Goal: Information Seeking & Learning: Check status

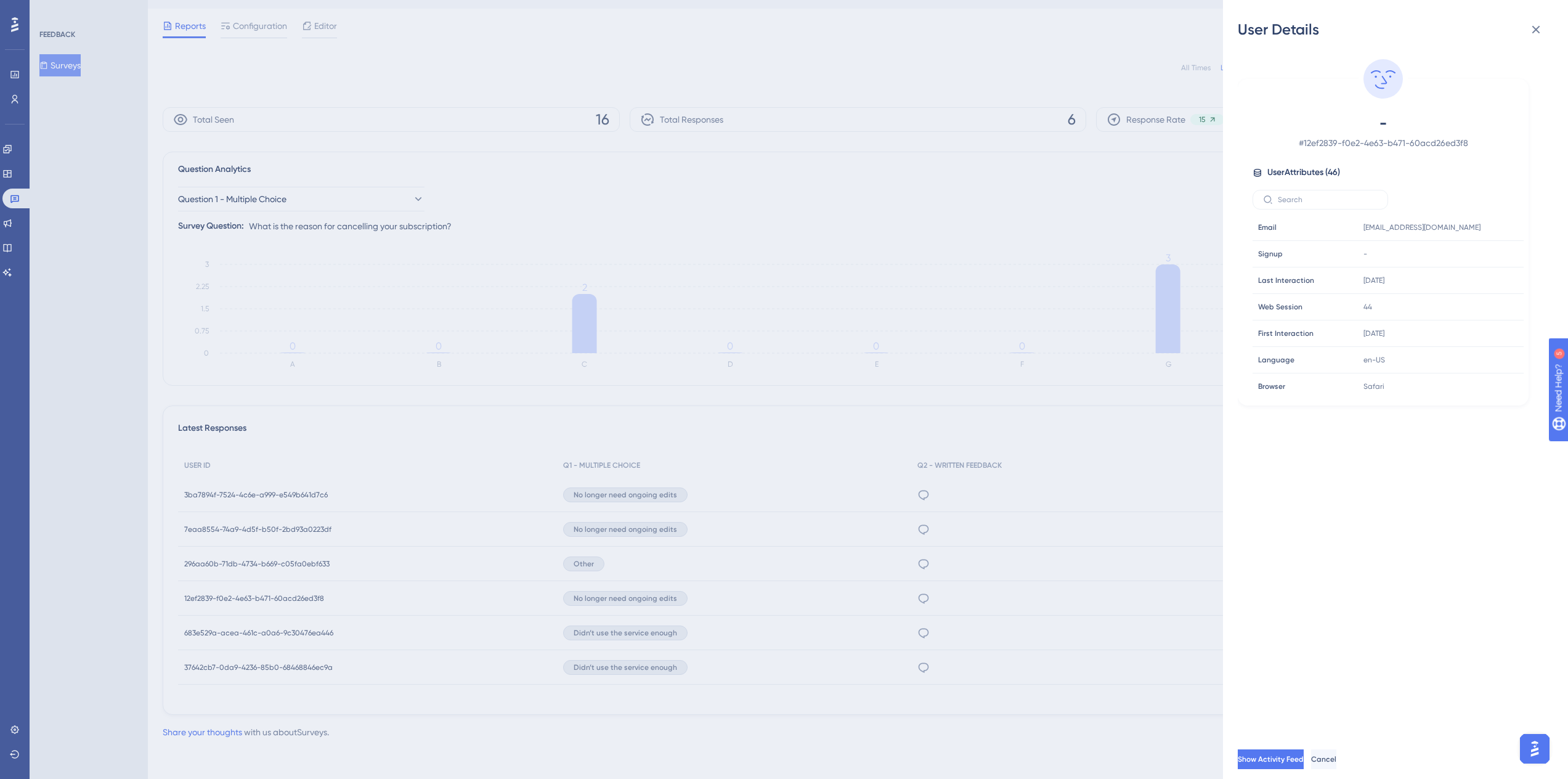
click at [984, 399] on div "User Details - # 12ef2839-f0e2-4e63-b471-60acd26ed3f8 User Attributes ( 46 ) Em…" at bounding box center [784, 390] width 1568 height 779
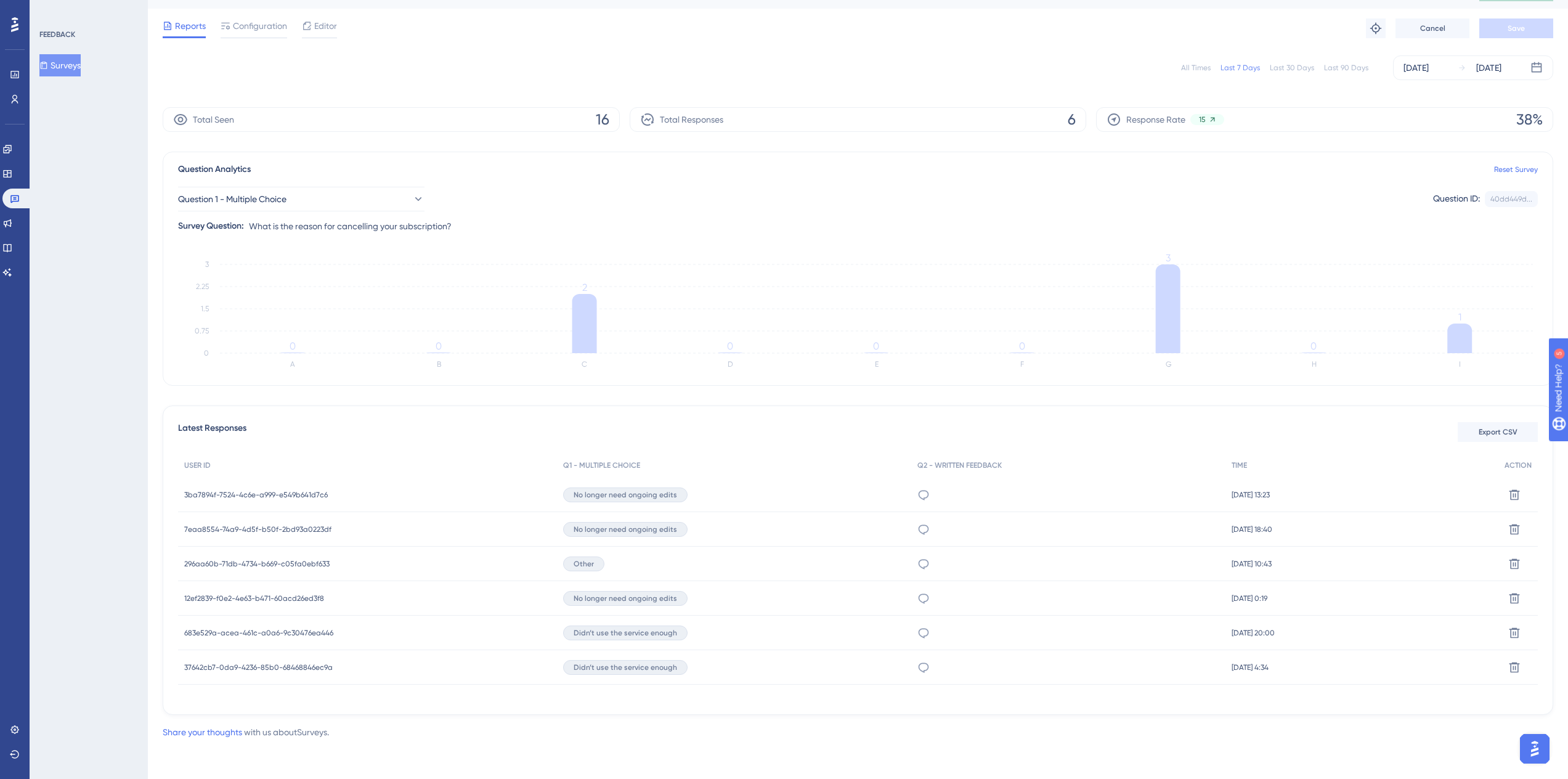
click at [294, 605] on div "12ef2839-f0e2-4e63-b471-60acd26ed3f8 12ef2839-f0e2-4e63-b471-60acd26ed3f8" at bounding box center [254, 598] width 140 height 35
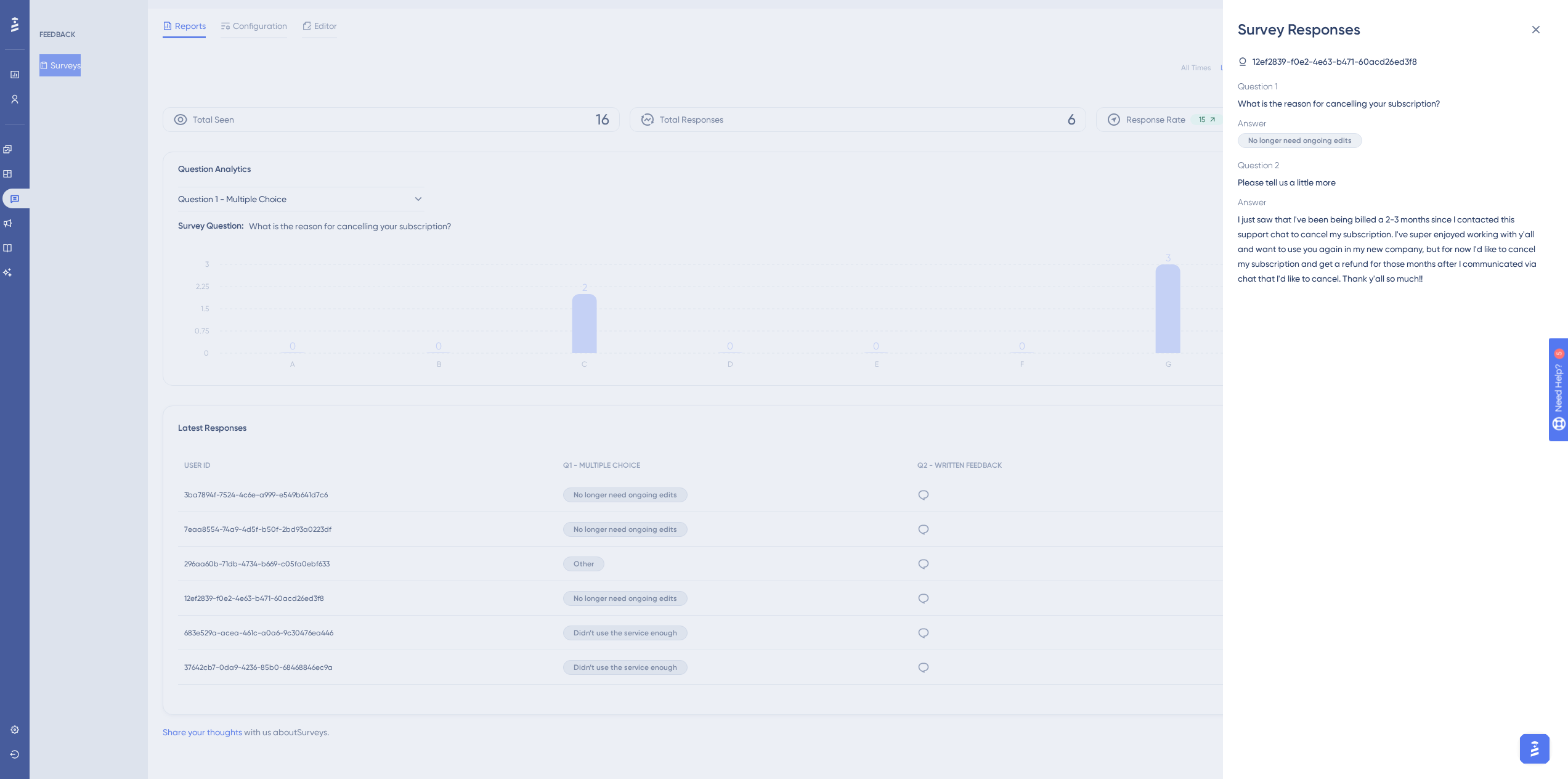
click at [294, 605] on div "Survey Responses 12ef2839-f0e2-4e63-b471-60acd26ed3f8 Question 1 What is the re…" at bounding box center [784, 390] width 1568 height 779
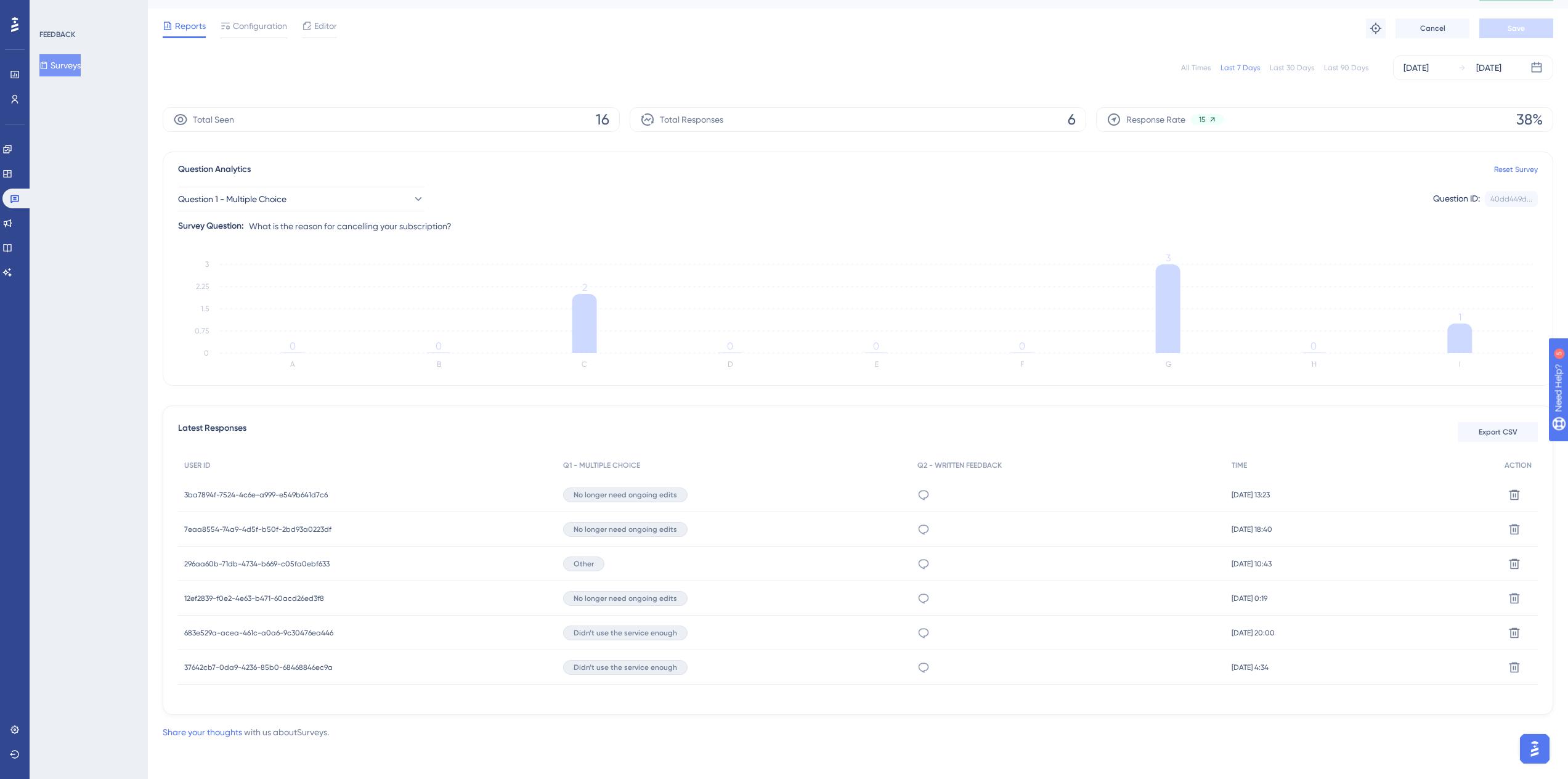
click at [202, 600] on span "12ef2839-f0e2-4e63-b471-60acd26ed3f8" at bounding box center [254, 598] width 140 height 10
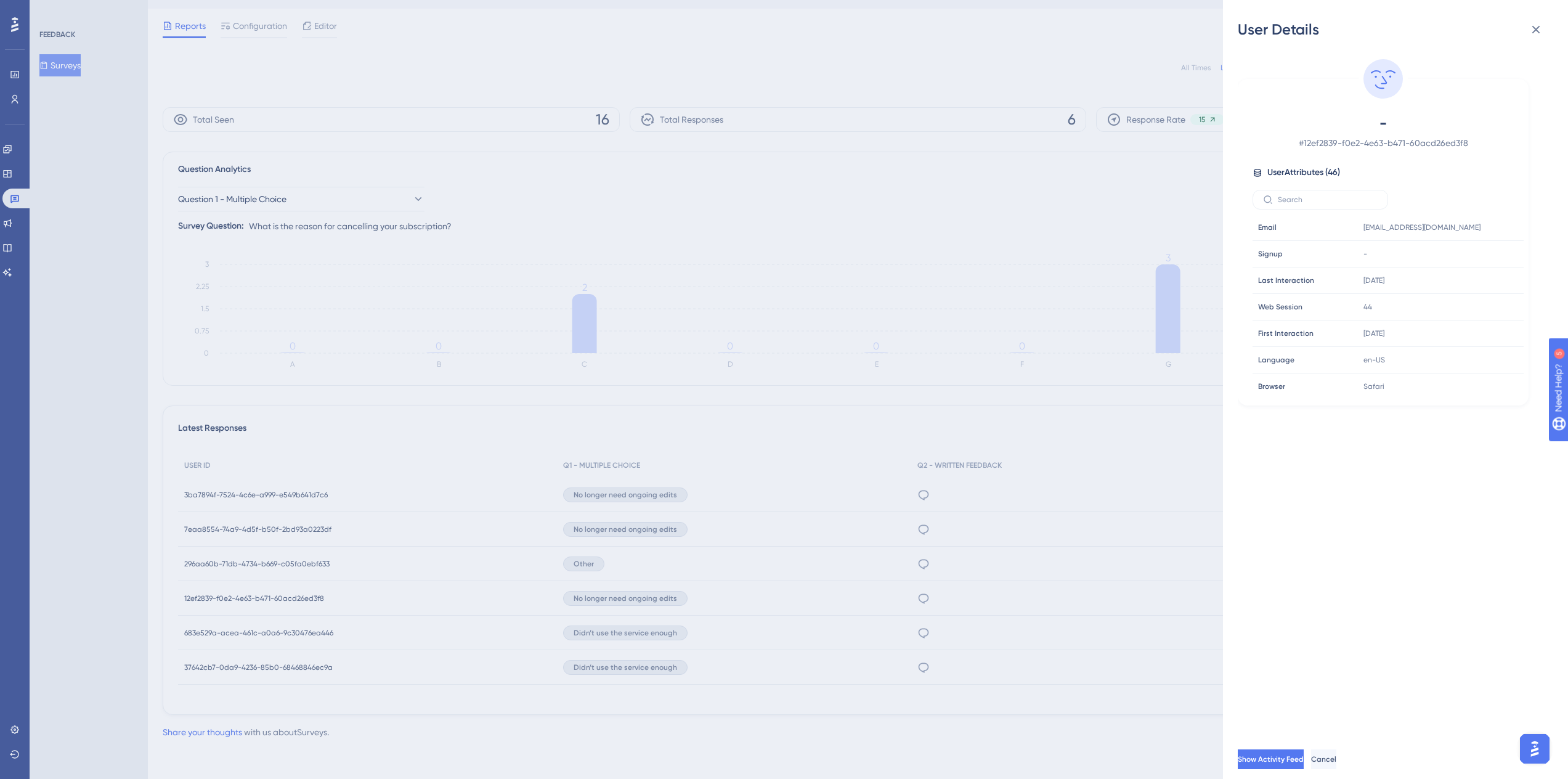
click at [202, 600] on div "User Details - # 12ef2839-f0e2-4e63-b471-60acd26ed3f8 User Attributes ( 46 ) Em…" at bounding box center [784, 390] width 1568 height 779
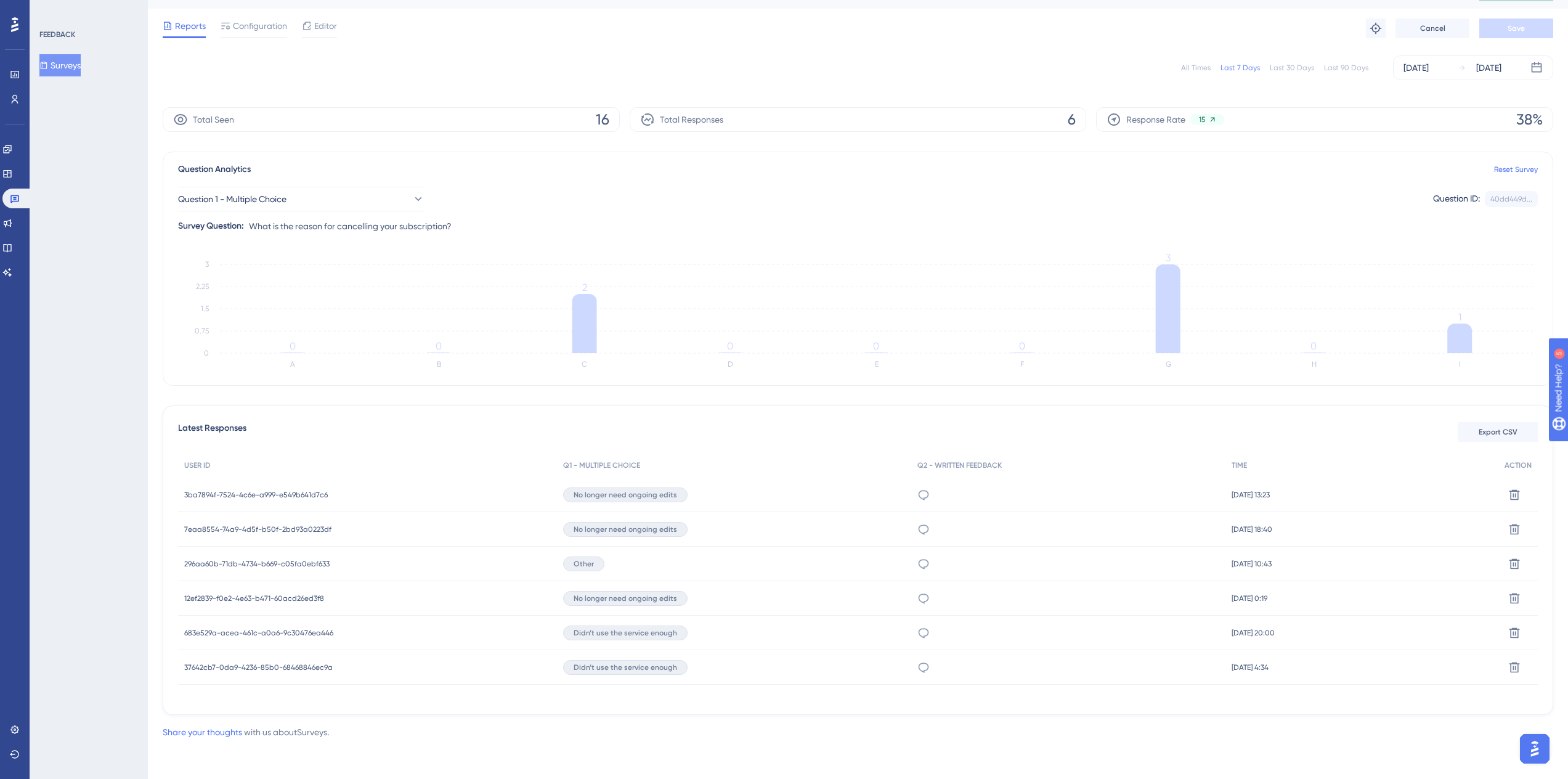
click at [114, 581] on div "FEEDBACK Surveys" at bounding box center [88, 390] width 118 height 779
click at [208, 594] on span "12ef2839-f0e2-4e63-b471-60acd26ed3f8" at bounding box center [254, 598] width 140 height 10
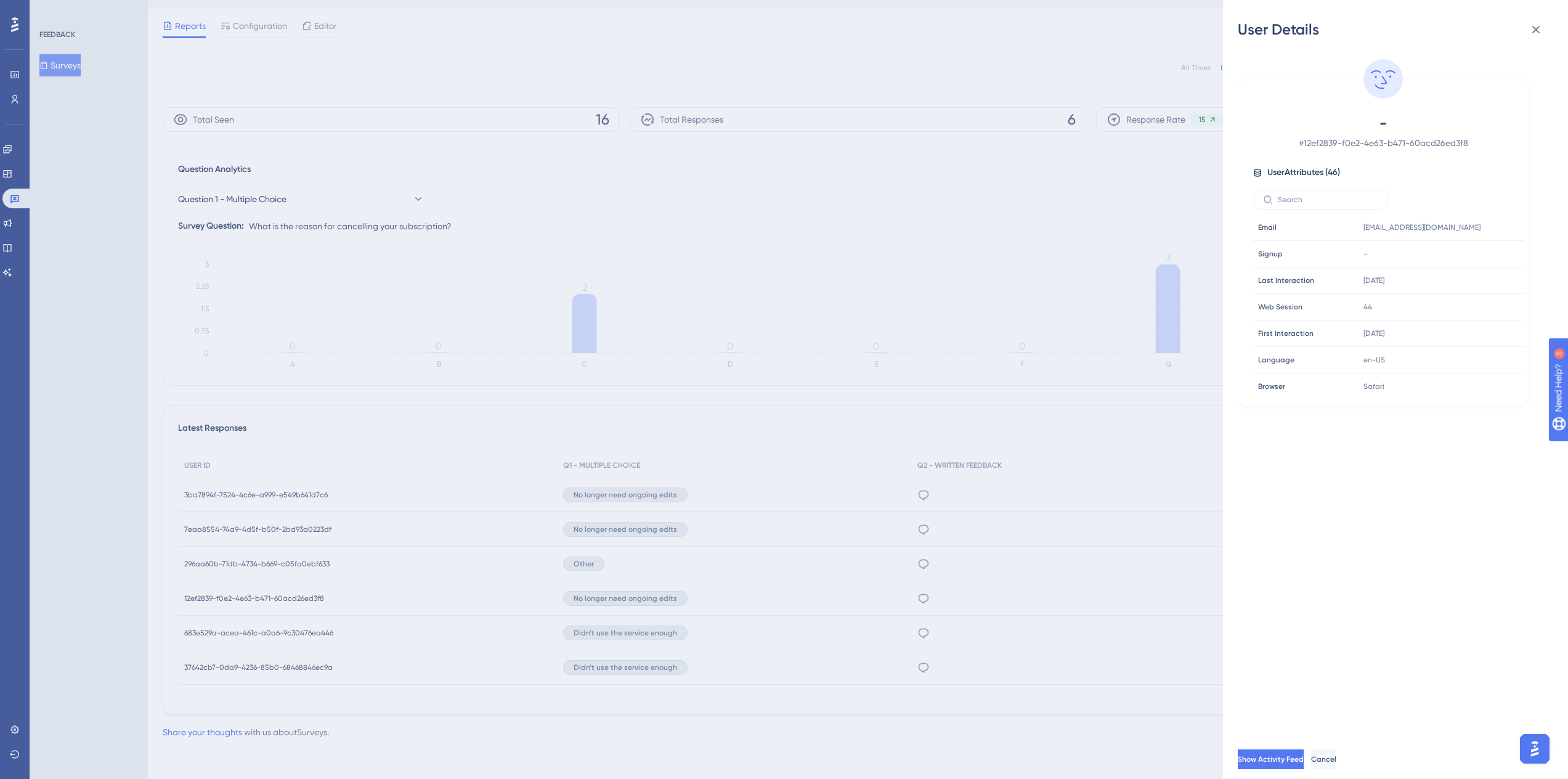
click at [208, 594] on div "User Details - # 12ef2839-f0e2-4e63-b471-60acd26ed3f8 User Attributes ( 46 ) Em…" at bounding box center [784, 390] width 1568 height 779
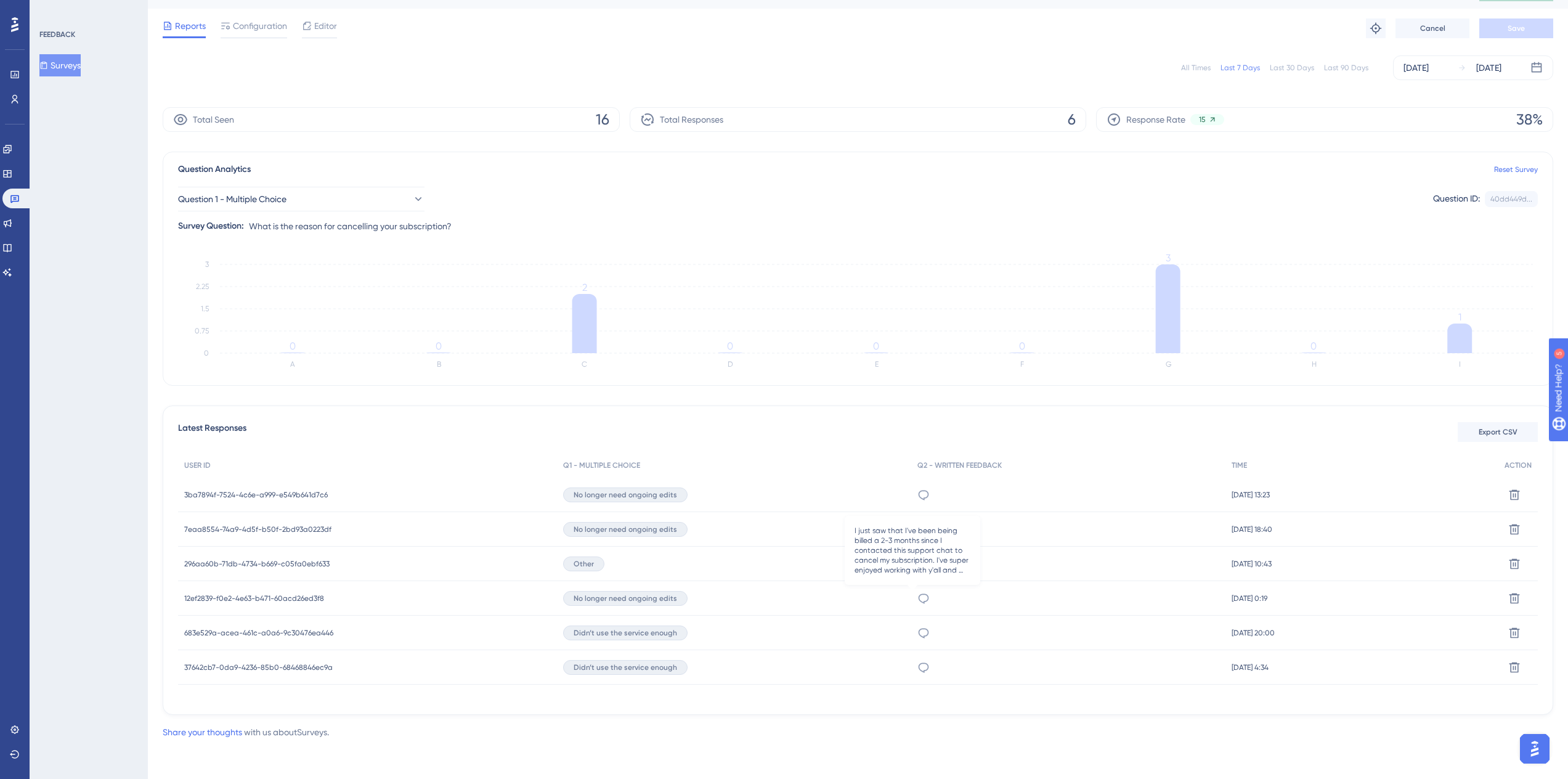
click at [917, 601] on icon at bounding box center [923, 598] width 12 height 12
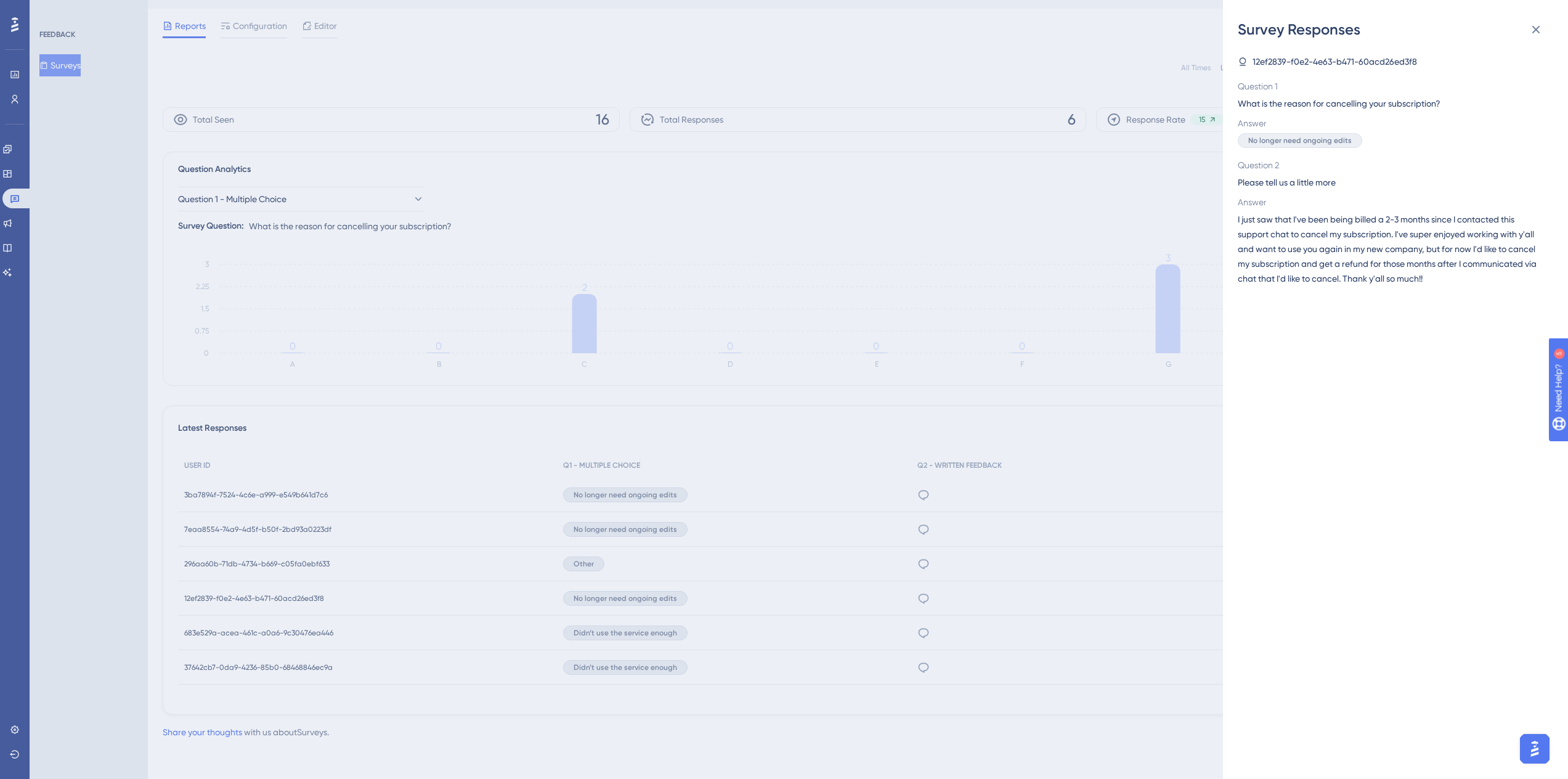
click at [912, 601] on div "Survey Responses 12ef2839-f0e2-4e63-b471-60acd26ed3f8 Question 1 What is the re…" at bounding box center [784, 390] width 1568 height 779
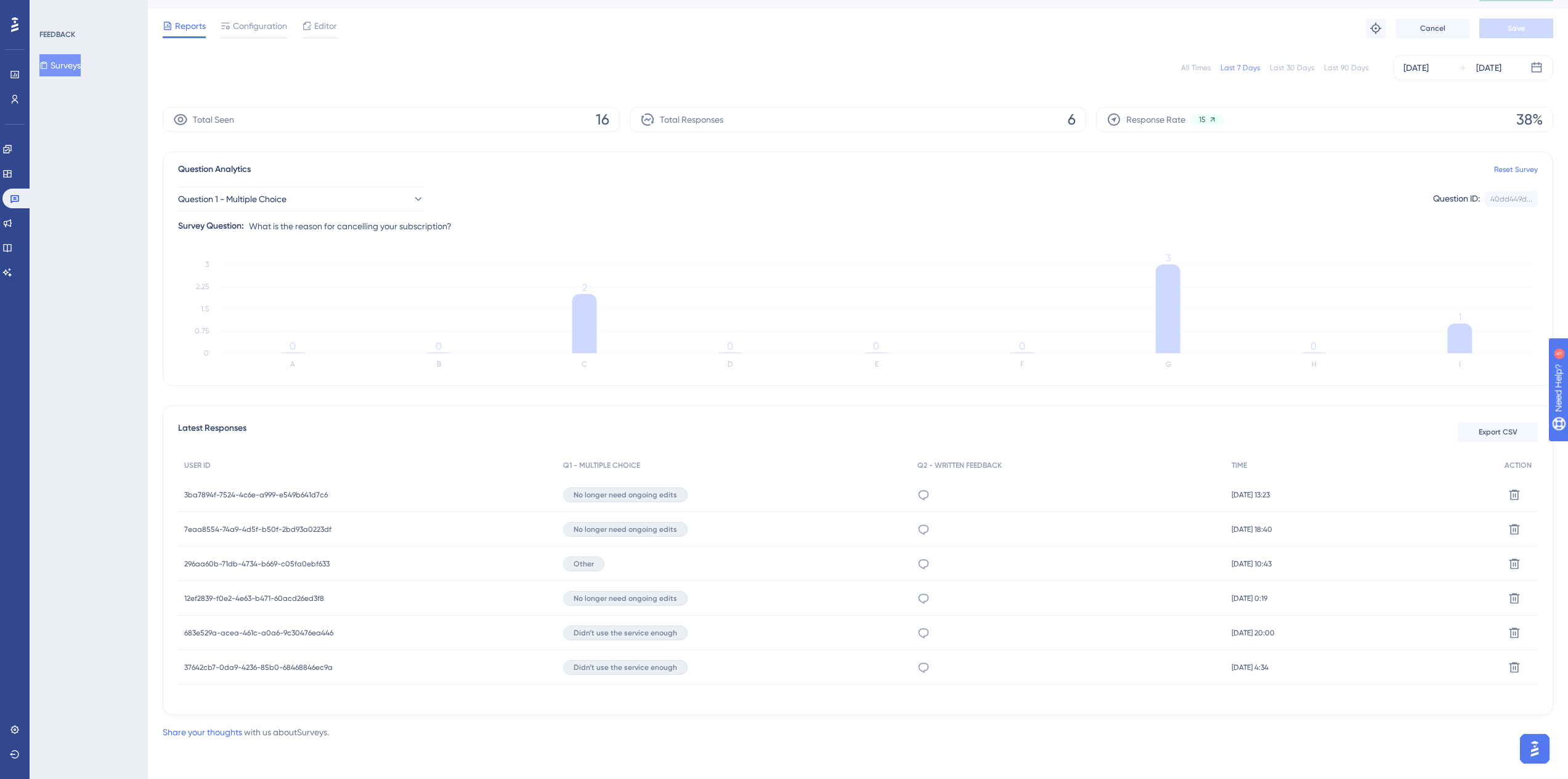
click at [276, 592] on div "12ef2839-f0e2-4e63-b471-60acd26ed3f8 12ef2839-f0e2-4e63-b471-60acd26ed3f8" at bounding box center [254, 598] width 140 height 35
click at [1248, 601] on span "[DATE] 0:19" at bounding box center [1249, 598] width 36 height 10
click at [282, 596] on span "12ef2839-f0e2-4e63-b471-60acd26ed3f8" at bounding box center [254, 598] width 140 height 10
click at [672, 598] on div "No longer need ongoing edits" at bounding box center [625, 598] width 125 height 15
click at [309, 600] on span "12ef2839-f0e2-4e63-b471-60acd26ed3f8" at bounding box center [254, 598] width 140 height 10
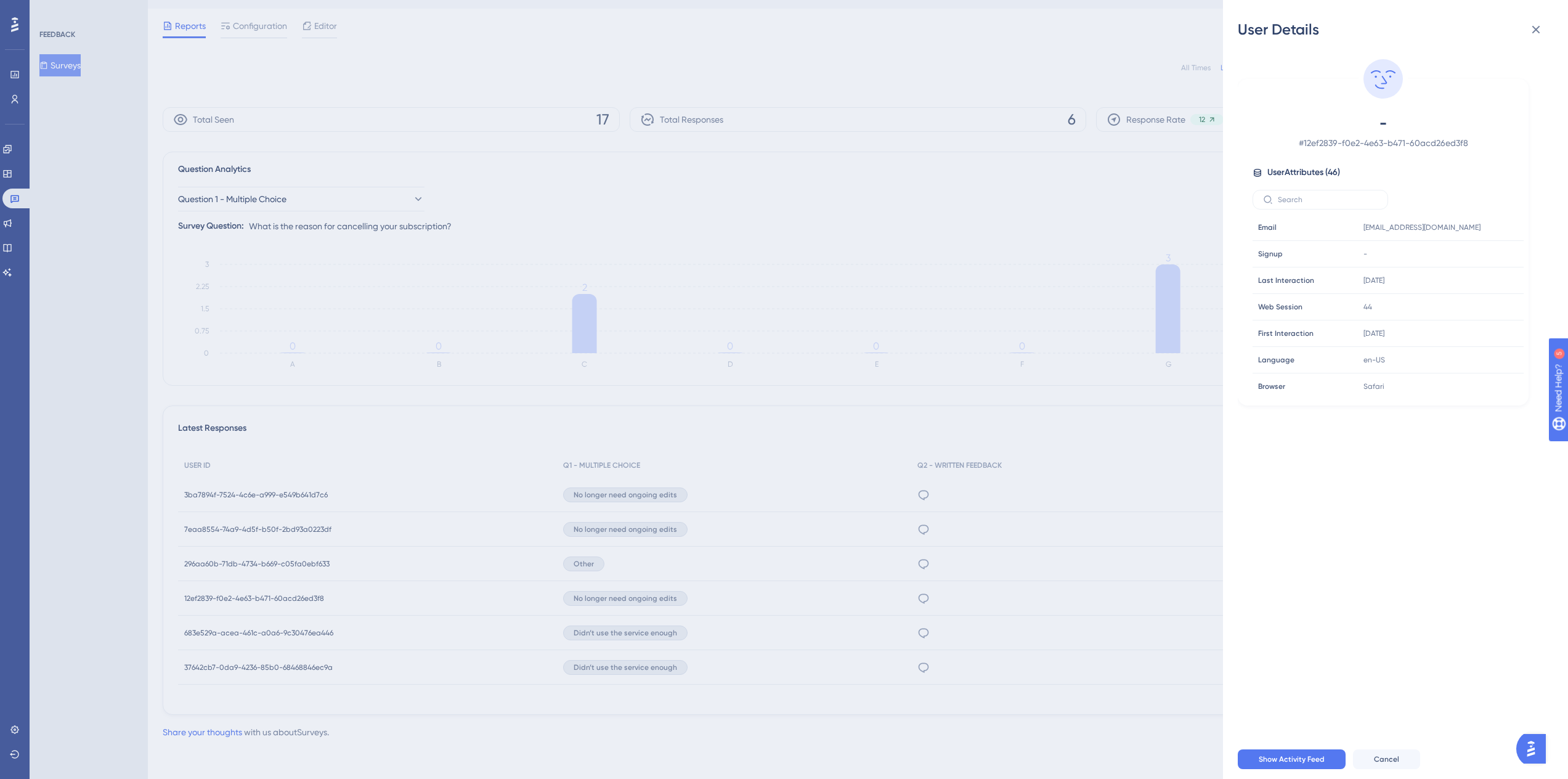
click at [920, 587] on div "User Details - # 12ef2839-f0e2-4e63-b471-60acd26ed3f8 User Attributes ( 46 ) Em…" at bounding box center [784, 390] width 1568 height 779
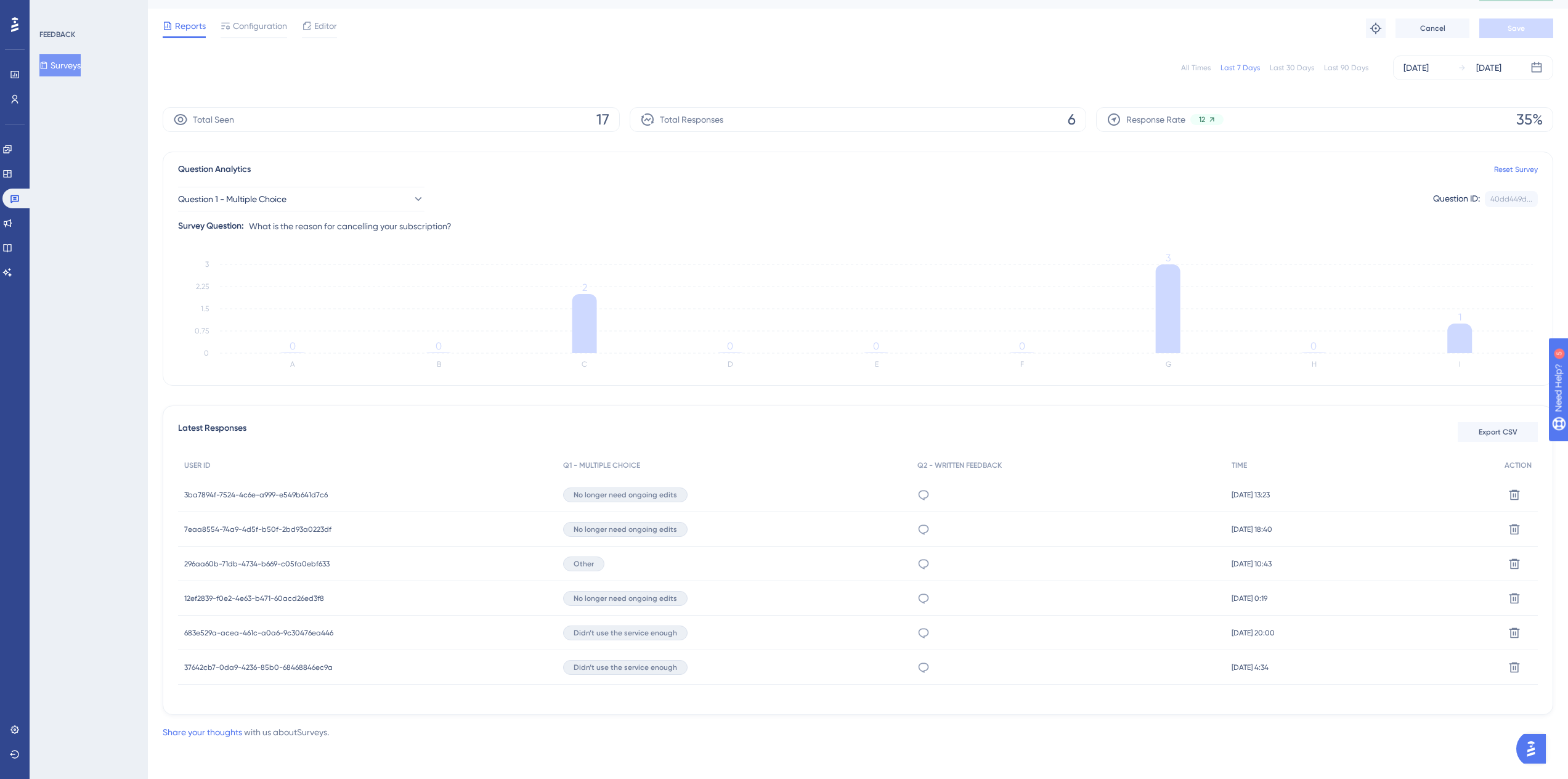
click at [1242, 598] on span "[DATE] 0:19" at bounding box center [1249, 598] width 36 height 10
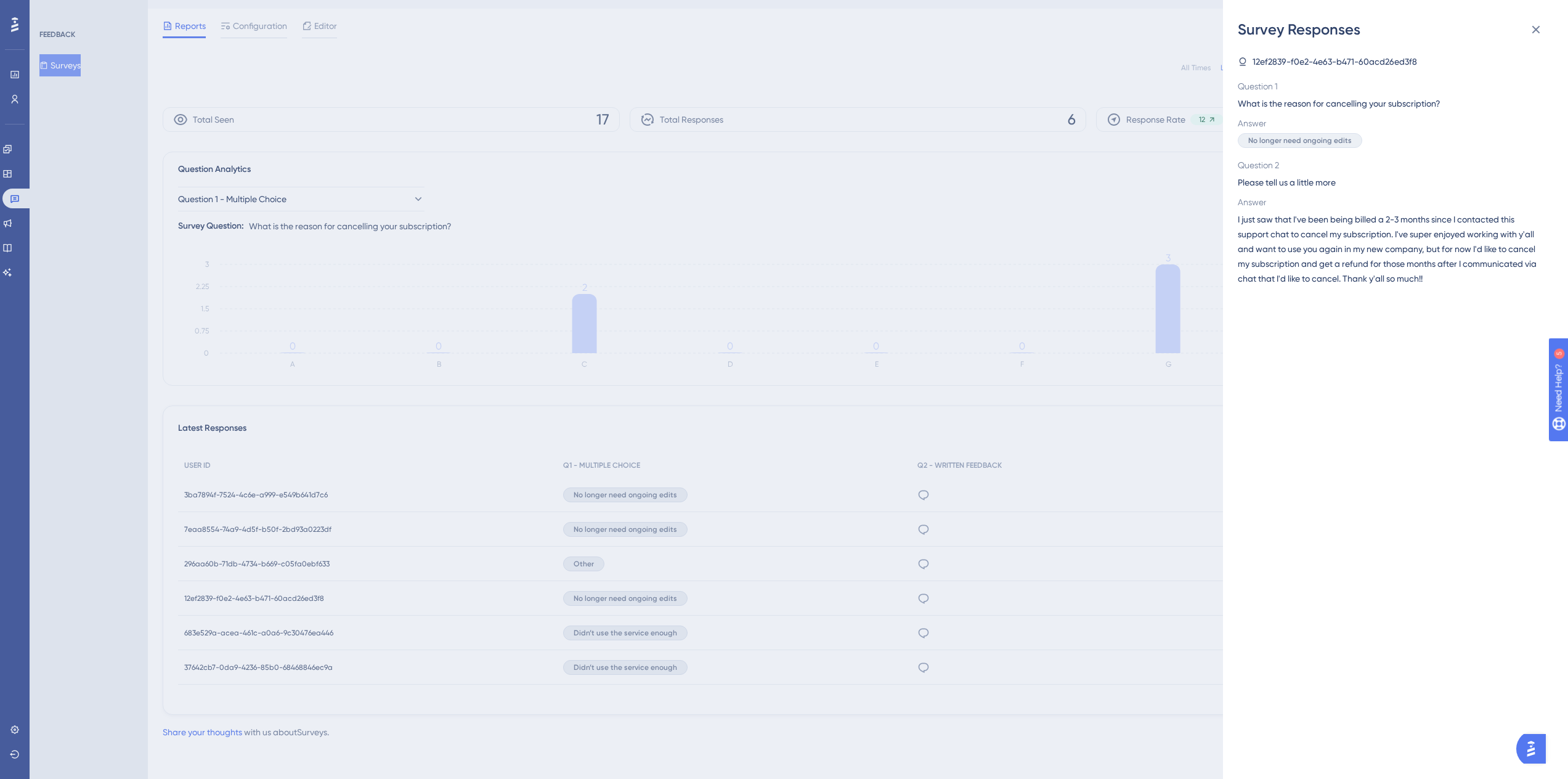
click at [129, 529] on div "Survey Responses 12ef2839-f0e2-4e63-b471-60acd26ed3f8 Question 1 What is the re…" at bounding box center [784, 390] width 1568 height 779
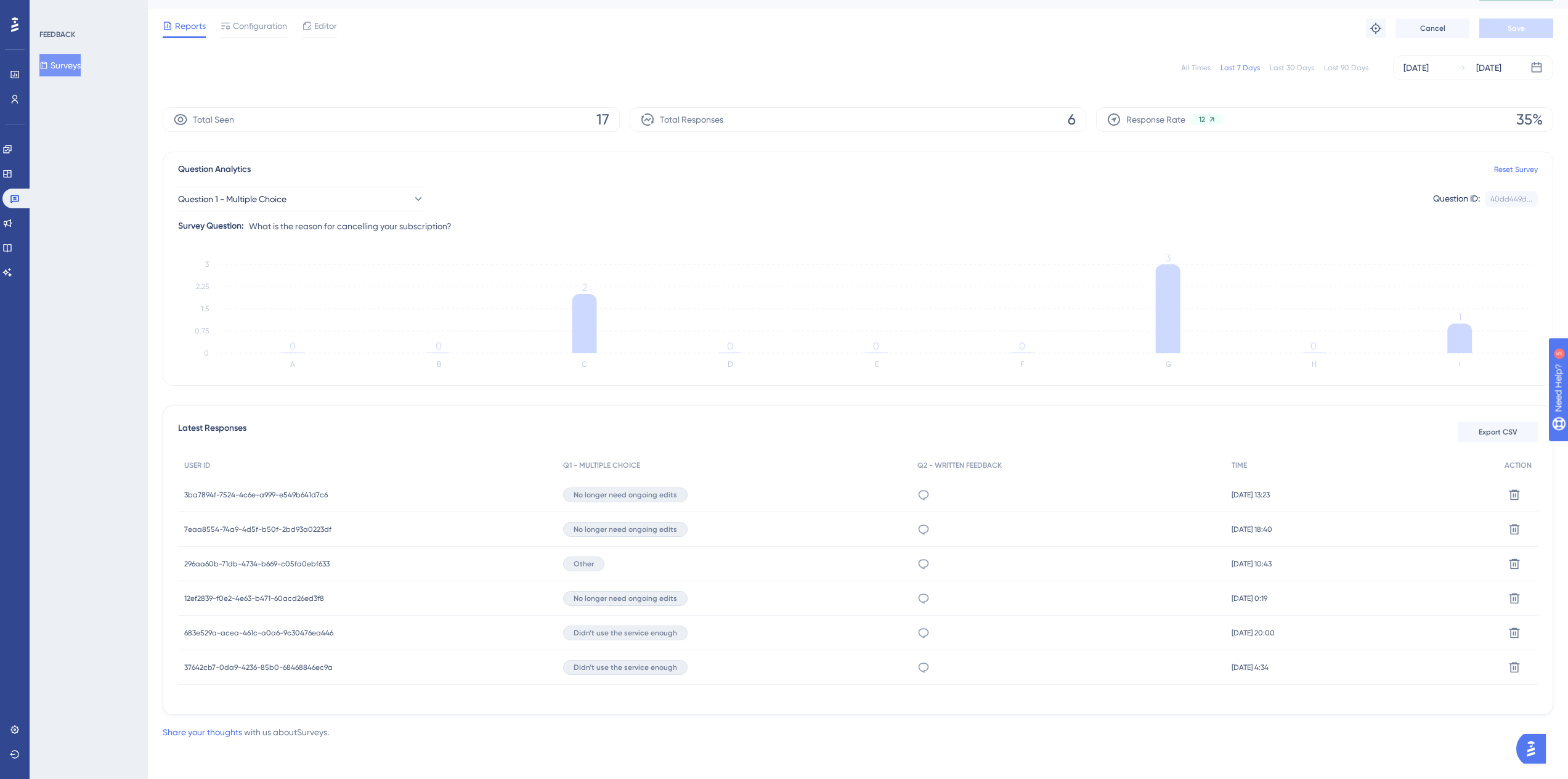
click at [138, 561] on div "FEEDBACK Surveys" at bounding box center [88, 390] width 118 height 779
click at [205, 596] on span "12ef2839-f0e2-4e63-b471-60acd26ed3f8" at bounding box center [254, 598] width 140 height 10
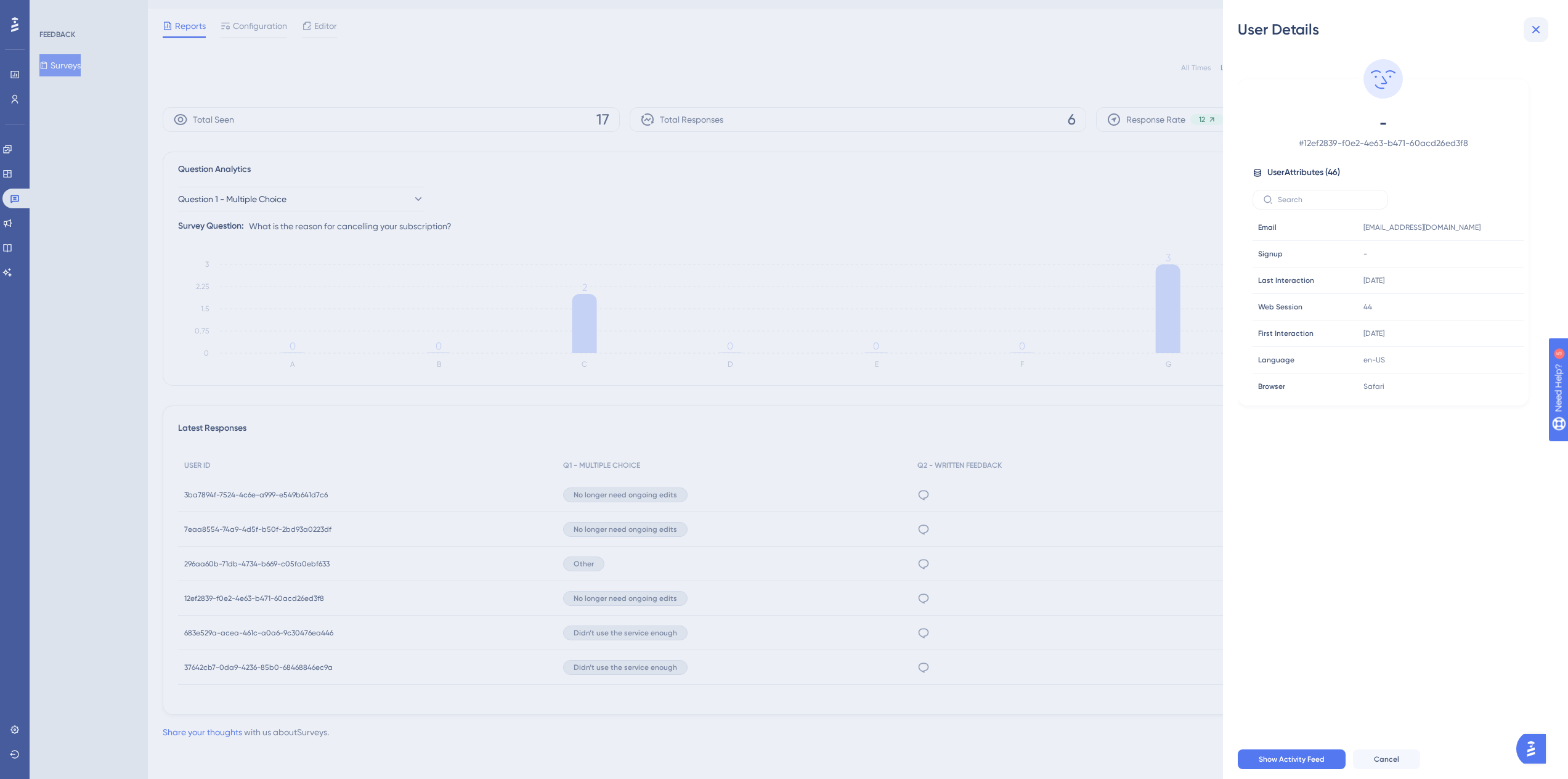
click at [1533, 36] on icon at bounding box center [1535, 29] width 15 height 15
